Goal: Task Accomplishment & Management: Manage account settings

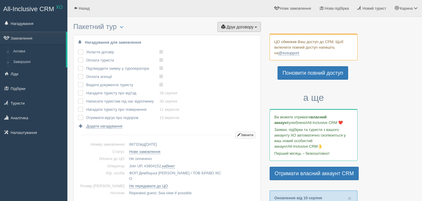
click at [231, 28] on span "Друк договору" at bounding box center [239, 27] width 27 height 5
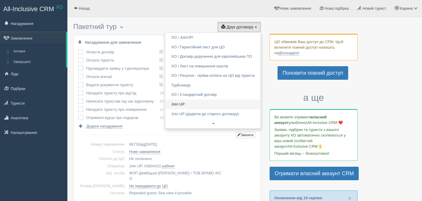
click at [174, 105] on link "Join UP" at bounding box center [212, 105] width 95 height 10
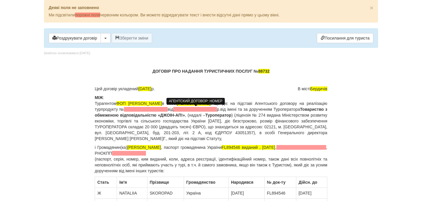
click at [167, 109] on span at bounding box center [146, 109] width 44 height 5
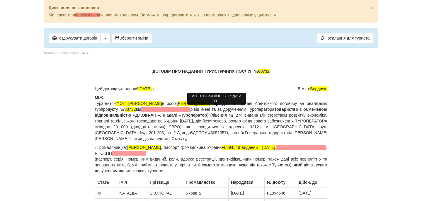
click at [190, 108] on span at bounding box center [165, 109] width 49 height 5
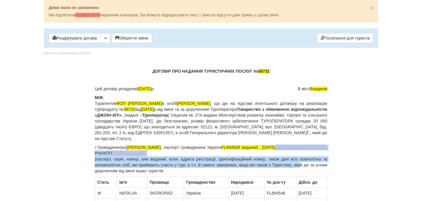
drag, startPoint x: 326, startPoint y: 149, endPoint x: 308, endPoint y: 164, distance: 23.0
click at [308, 164] on p "і Громадянин(ка) SKOROPAD NATALIIA , паспорт громадянина України FL894546 видан…" at bounding box center [211, 158] width 232 height 29
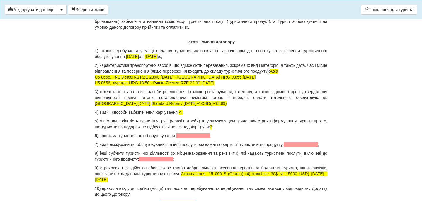
scroll to position [607, 0]
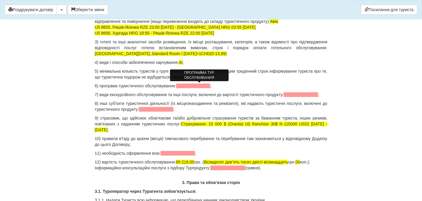
click at [197, 85] on span at bounding box center [193, 85] width 34 height 5
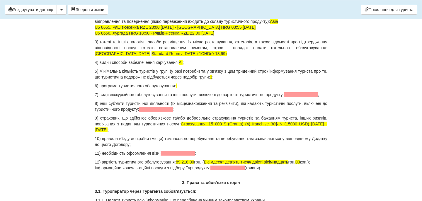
click at [283, 97] on span at bounding box center [300, 94] width 34 height 5
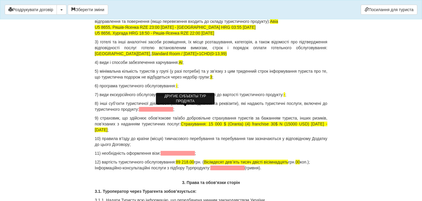
click at [173, 110] on span at bounding box center [156, 109] width 34 height 5
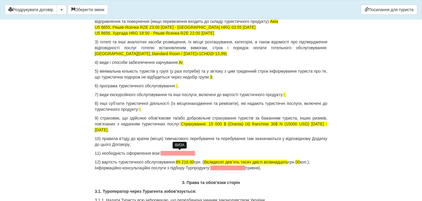
click at [178, 153] on span at bounding box center [177, 153] width 34 height 5
drag, startPoint x: 184, startPoint y: 160, endPoint x: 200, endPoint y: 161, distance: 15.8
click at [194, 161] on span "89 218.00" at bounding box center [185, 162] width 18 height 5
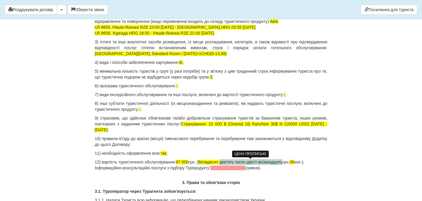
drag, startPoint x: 228, startPoint y: 162, endPoint x: 292, endPoint y: 163, distance: 63.5
click at [282, 163] on span "Вісімдесят девʼять тисяч двісті вісімнадцять" at bounding box center [240, 162] width 84 height 5
click at [278, 162] on p "12) вартість туристичного обслуговування: 87 000 грн. ( Вісімдесят сім тисяч гр…" at bounding box center [211, 165] width 232 height 12
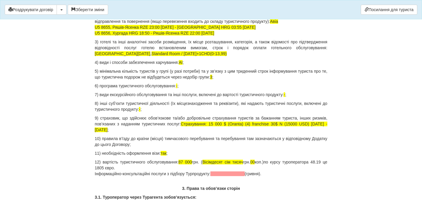
drag, startPoint x: 275, startPoint y: 173, endPoint x: 93, endPoint y: 174, distance: 181.2
click at [118, 174] on p "12) вартість туристичного обслуговування: 87 000 грн. ( Вісімдесят сім тисяч гр…" at bounding box center [211, 168] width 232 height 18
drag, startPoint x: 157, startPoint y: 173, endPoint x: 164, endPoint y: 174, distance: 7.4
click at [164, 174] on p "12) вартість туристичного обслуговування: 87 000 грн. ( Вісімдесят сім тисяч гр…" at bounding box center [211, 168] width 232 height 18
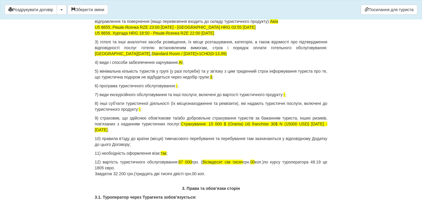
click at [213, 172] on p "12) вартість туристичного обслуговування: 87 000 грн. ( Вісімдесят сім тисяч гр…" at bounding box center [211, 168] width 232 height 18
copy p "по курсу туроператора 48.19 це"
drag, startPoint x: 280, startPoint y: 163, endPoint x: 111, endPoint y: 168, distance: 169.3
click at [111, 168] on p "12) вартість туристичного обслуговування: 87 000 грн. ( Вісімдесят сім тисяч гр…" at bounding box center [211, 168] width 232 height 18
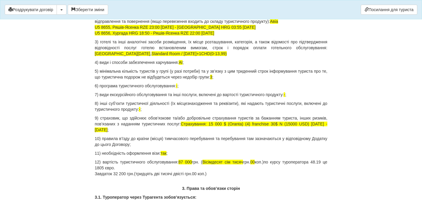
click at [218, 172] on p "12) вартість туристичного обслуговування: 87 000 грн. ( Вісімдесят сім тисяч гр…" at bounding box center [211, 168] width 232 height 18
click at [285, 172] on p "12) вартість туристичного обслуговування: 87 000 грн. ( Вісімдесят сім тисяч гр…" at bounding box center [211, 168] width 232 height 18
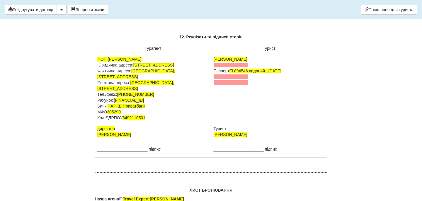
scroll to position [3698, 0]
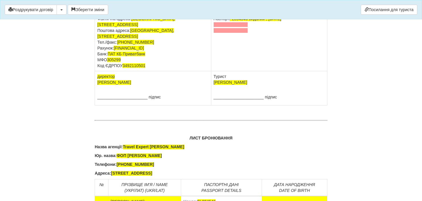
click at [228, 15] on span at bounding box center [230, 13] width 34 height 5
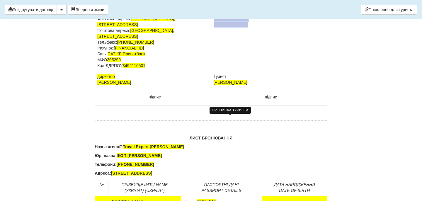
drag, startPoint x: 249, startPoint y: 131, endPoint x: 211, endPoint y: 122, distance: 38.6
click at [211, 71] on td "SKOROPAD NATALIIA Паспорт FL894546 виданий , 21.02.2018" at bounding box center [269, 36] width 116 height 69
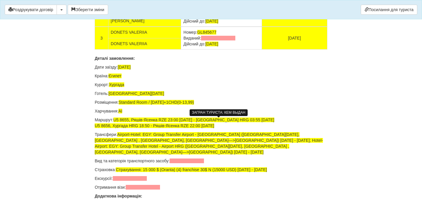
scroll to position [3918, 0]
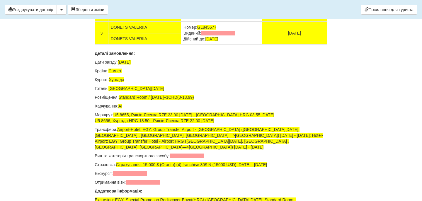
drag, startPoint x: 237, startPoint y: 93, endPoint x: 184, endPoint y: 93, distance: 53.3
drag, startPoint x: 236, startPoint y: 116, endPoint x: 182, endPoint y: 115, distance: 53.3
click at [182, 22] on td "Номер: FJ841978 Виданий: Дійсний до: 02.11.2027" at bounding box center [221, 10] width 81 height 23
drag, startPoint x: 238, startPoint y: 138, endPoint x: 183, endPoint y: 138, distance: 54.7
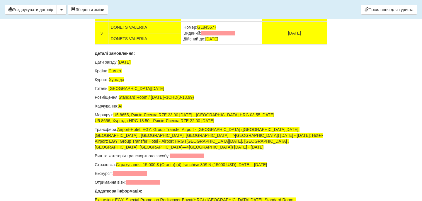
click at [183, 44] on td "Номер: GL845677 Виданий: Дійсний до: 16.06.2029" at bounding box center [221, 33] width 81 height 23
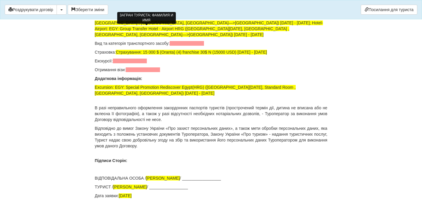
scroll to position [4029, 0]
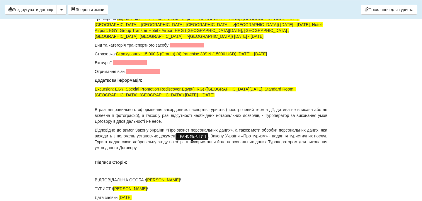
click at [191, 47] on span at bounding box center [187, 45] width 34 height 5
click at [133, 65] on span at bounding box center [130, 62] width 34 height 5
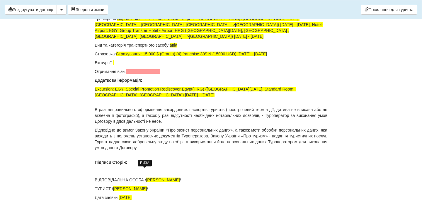
click at [141, 74] on span at bounding box center [143, 71] width 34 height 5
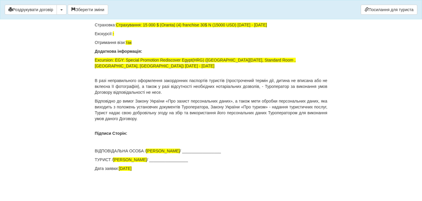
scroll to position [3887, 0]
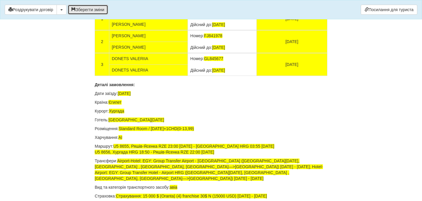
click at [95, 8] on button "Зберегти зміни" at bounding box center [88, 10] width 40 height 10
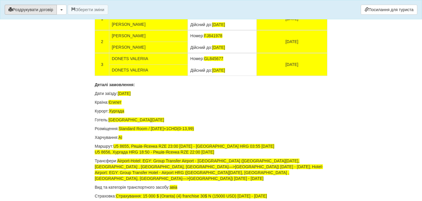
click at [49, 13] on button "Роздрукувати договір" at bounding box center [31, 10] width 52 height 10
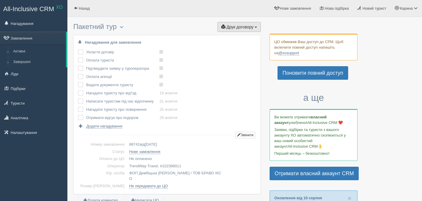
click at [243, 30] on button "Друк договору Друк" at bounding box center [238, 27] width 43 height 10
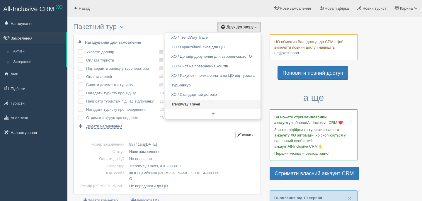
click at [209, 105] on link "TrendWay Travel" at bounding box center [212, 105] width 95 height 10
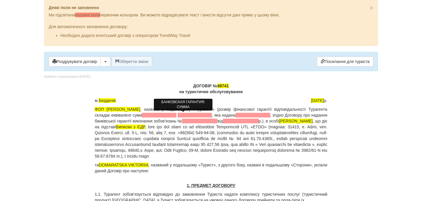
click at [176, 116] on span at bounding box center [159, 115] width 35 height 5
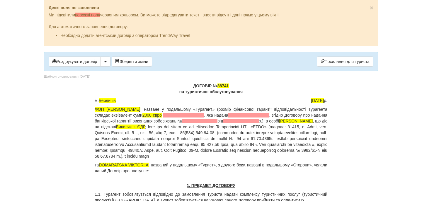
click at [194, 117] on p "ФОП Дембіцька Карина Сергіївна , назване у подальшому «Турагент» (розмір фінанс…" at bounding box center [211, 132] width 232 height 53
click at [194, 115] on span at bounding box center [183, 115] width 41 height 5
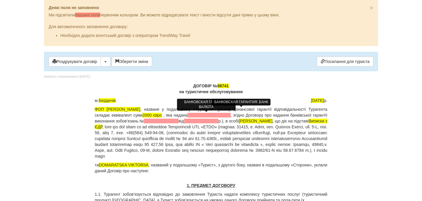
click at [227, 116] on span at bounding box center [208, 115] width 43 height 5
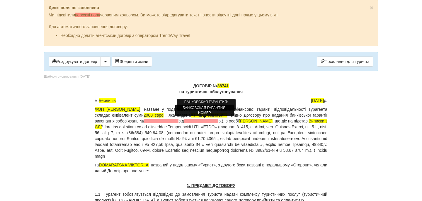
click at [178, 121] on span at bounding box center [161, 121] width 35 height 5
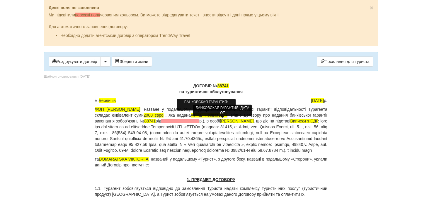
click at [199, 122] on span at bounding box center [180, 121] width 38 height 5
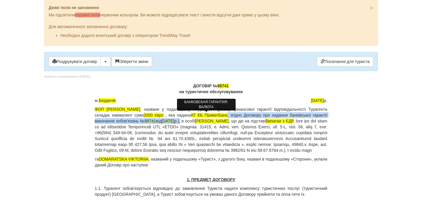
drag, startPoint x: 261, startPoint y: 116, endPoint x: 232, endPoint y: 121, distance: 29.4
click at [232, 121] on p "ФОП Дембіцька Карина Сергіївна , назване у подальшому «Турагент» (розмір фінанс…" at bounding box center [211, 129] width 232 height 47
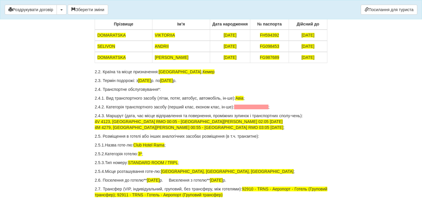
scroll to position [222, 0]
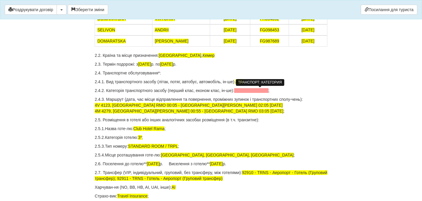
click at [258, 90] on span at bounding box center [251, 90] width 34 height 5
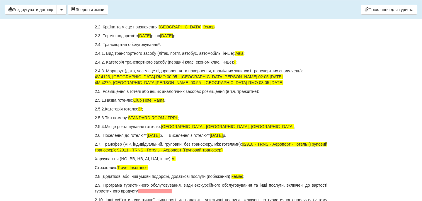
scroll to position [251, 0]
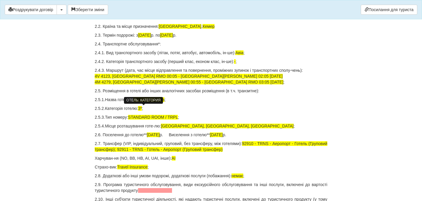
click at [142, 107] on span "3*" at bounding box center [140, 108] width 4 height 5
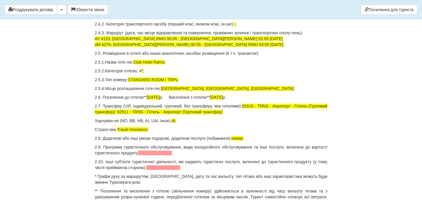
scroll to position [292, 0]
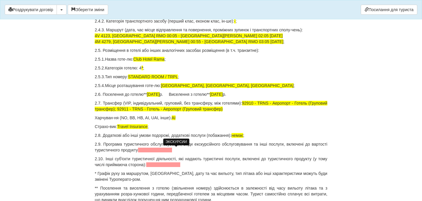
click at [172, 150] on span at bounding box center [155, 150] width 34 height 5
click at [173, 166] on span at bounding box center [163, 164] width 34 height 5
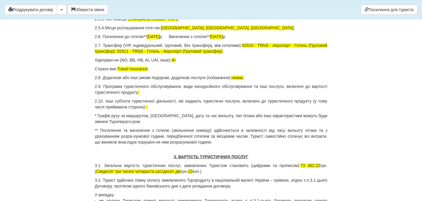
scroll to position [381, 0]
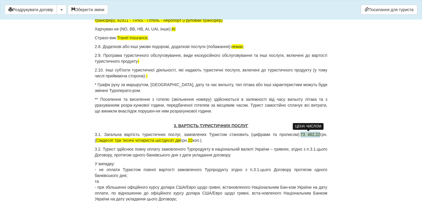
drag, startPoint x: 298, startPoint y: 135, endPoint x: 317, endPoint y: 136, distance: 18.8
click at [317, 136] on span "73 462.22" at bounding box center [310, 134] width 20 height 5
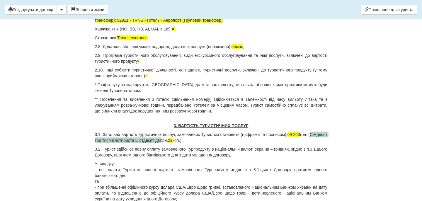
drag, startPoint x: 97, startPoint y: 140, endPoint x: 185, endPoint y: 140, distance: 88.1
click at [185, 140] on p "3.1. Загальна вартість туристичних послуг, замовлених Туристом становить (цифра…" at bounding box center [211, 137] width 232 height 12
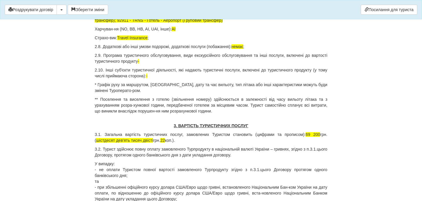
click at [165, 140] on span "22" at bounding box center [162, 140] width 5 height 5
click at [188, 142] on p "3.1. Загальна вартість туристичних послуг, замовлених Туристом становить (цифра…" at bounding box center [211, 137] width 232 height 12
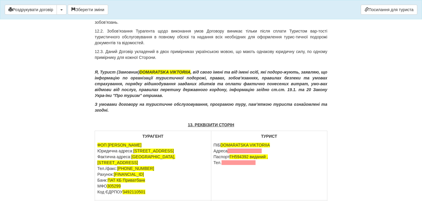
scroll to position [2757, 0]
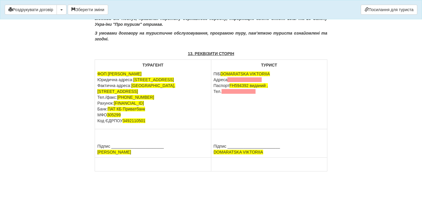
drag, startPoint x: 266, startPoint y: 168, endPoint x: 213, endPoint y: 167, distance: 52.7
click at [213, 94] on p "ПІБ DOMARATSKA VIKTORIIA Адреса Паспорт FH594392 виданий , Тел." at bounding box center [268, 82] width 111 height 23
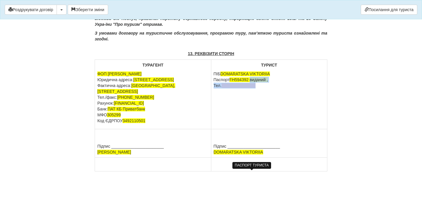
drag, startPoint x: 253, startPoint y: 167, endPoint x: 264, endPoint y: 186, distance: 22.7
click at [264, 129] on td "ТУРИСТ ПІБ DOMARATSKA VIKTORIIA Паспорт FH594392 виданий , Тел." at bounding box center [269, 94] width 116 height 69
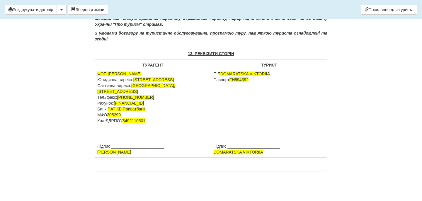
scroll to position [2844, 0]
click at [100, 6] on button "Зберегти зміни" at bounding box center [88, 10] width 40 height 10
click at [56, 9] on button "Роздрукувати договір" at bounding box center [31, 10] width 52 height 10
